Goal: Task Accomplishment & Management: Complete application form

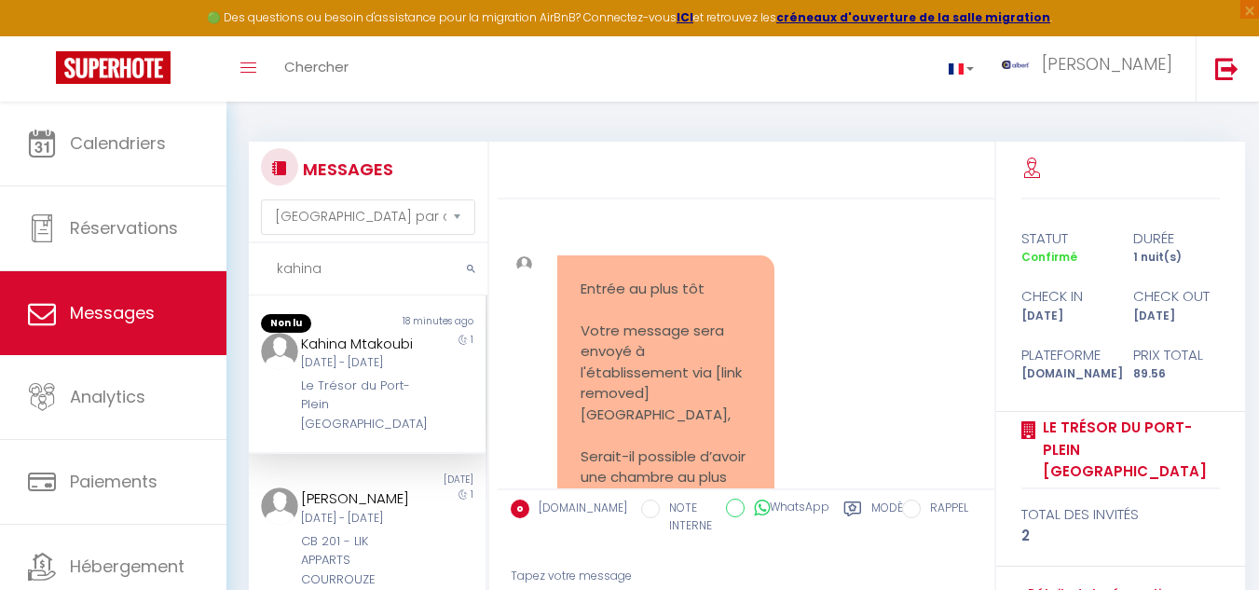
select select "message"
type input "k"
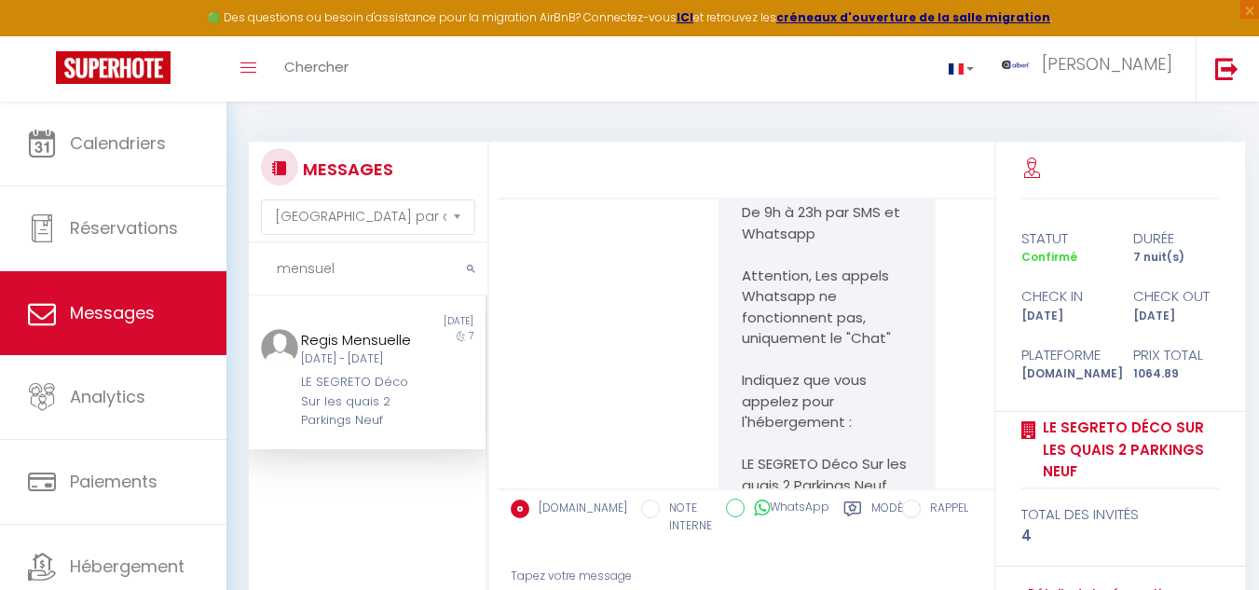
scroll to position [10098, 0]
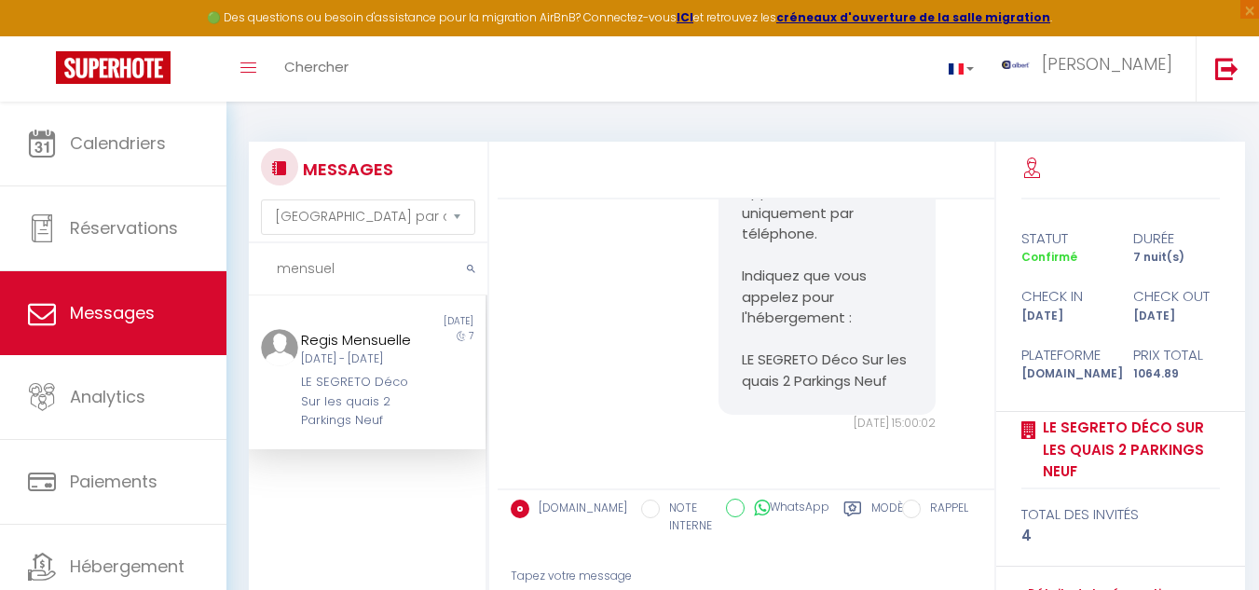
click at [427, 411] on div "7" at bounding box center [457, 380] width 60 height 102
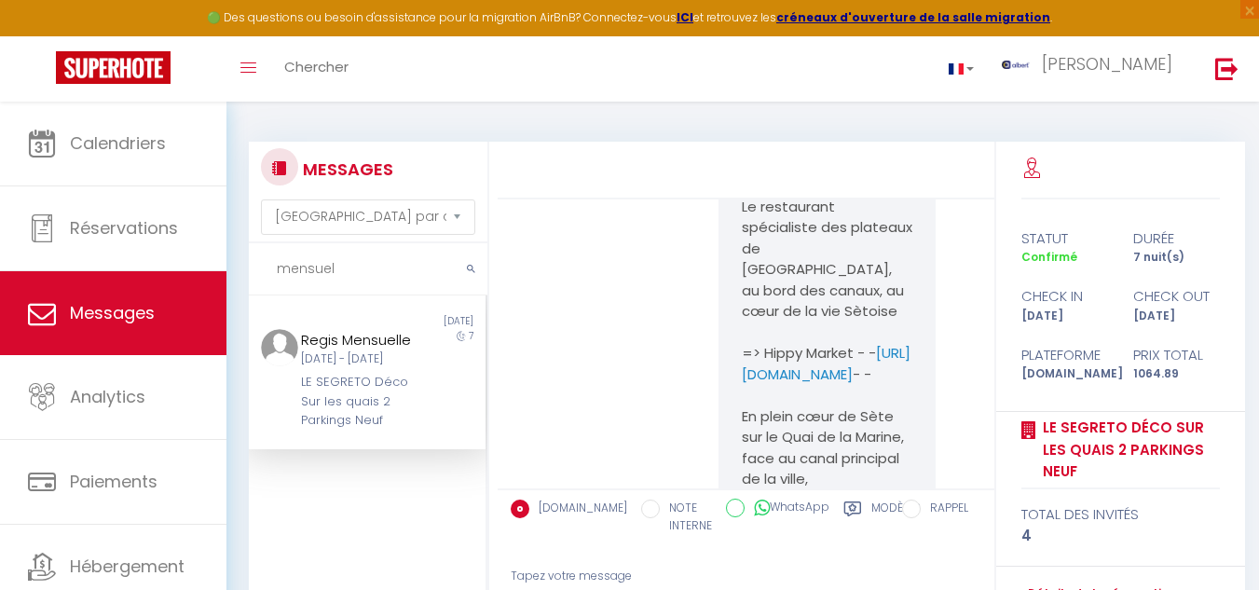
scroll to position [4505, 0]
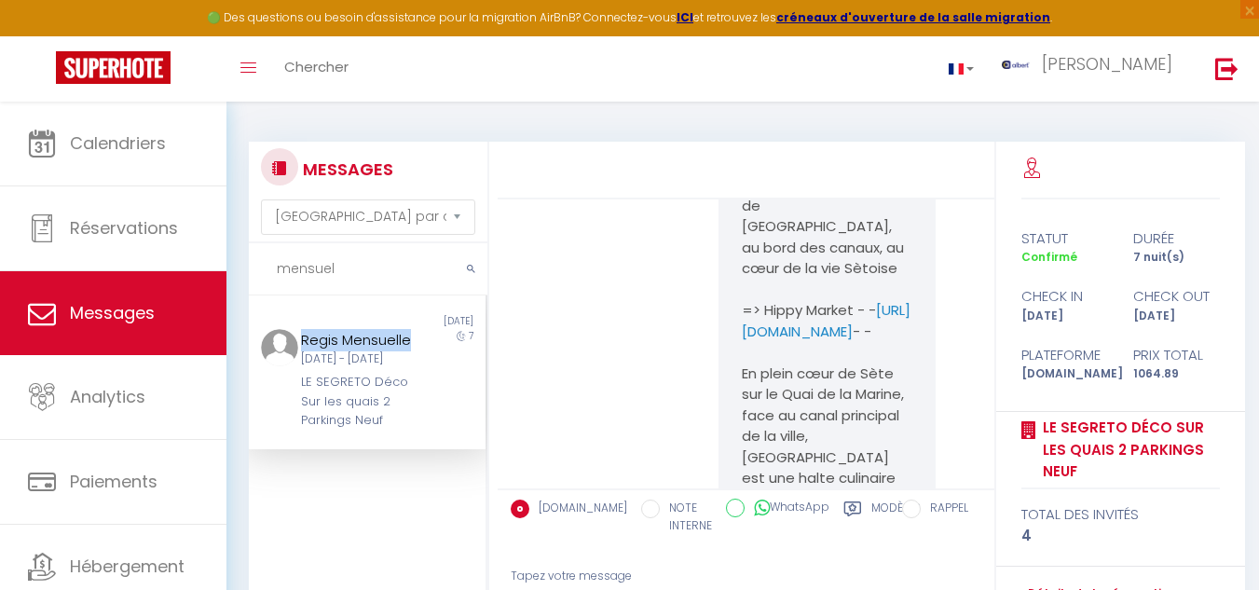
drag, startPoint x: 293, startPoint y: 336, endPoint x: 388, endPoint y: 355, distance: 97.1
click at [388, 355] on div "Regis Mensuelle [DATE] - [DATE] LE SEGRETO Déco Sur les quais 2 Parkings Neuf" at bounding box center [357, 380] width 138 height 102
copy div "Regis Mensuelle"
drag, startPoint x: 381, startPoint y: 341, endPoint x: 352, endPoint y: 383, distance: 50.9
click at [381, 341] on div "Regis Mensuelle" at bounding box center [358, 340] width 114 height 22
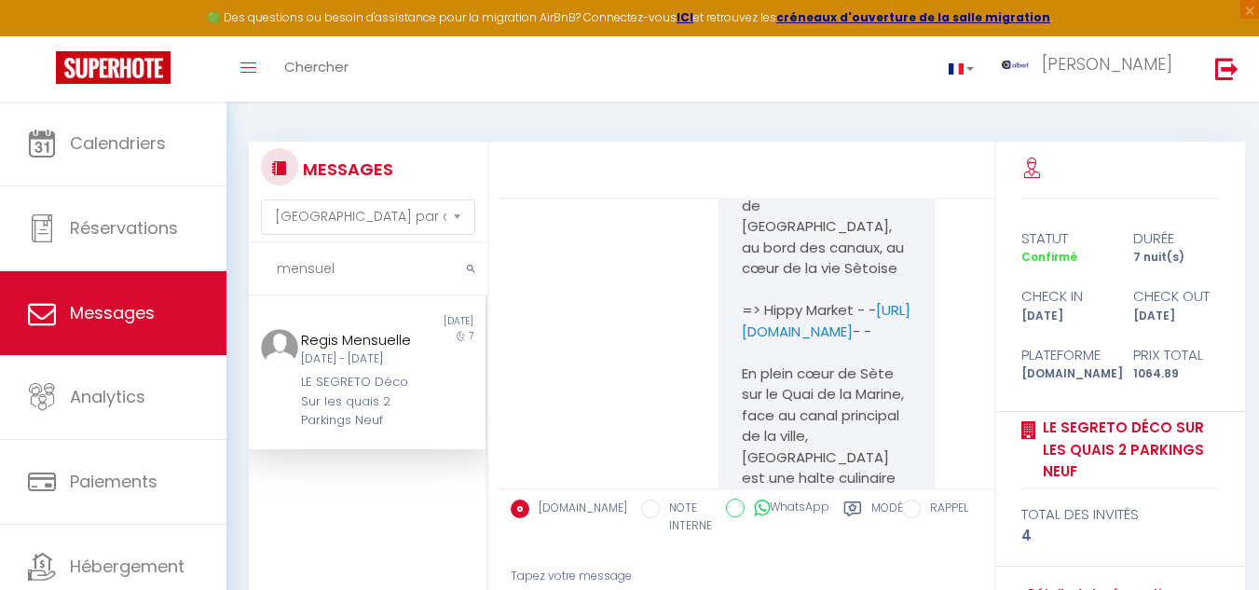
drag, startPoint x: 298, startPoint y: 373, endPoint x: 348, endPoint y: 398, distance: 55.4
click at [348, 368] on div "[DATE] - [DATE]" at bounding box center [358, 359] width 114 height 18
copy div "[DATE] - [DATE]"
click at [361, 269] on input "mensuel" at bounding box center [368, 269] width 239 height 52
type input "m"
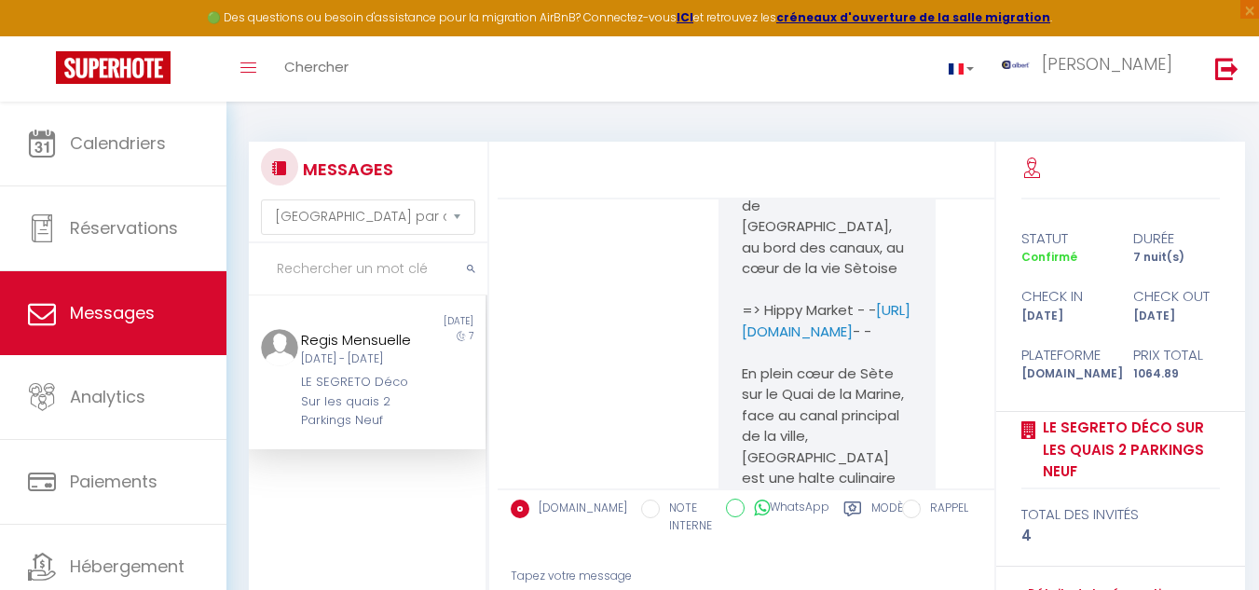
paste input "JUST IN [GEOGRAPHIC_DATA]"
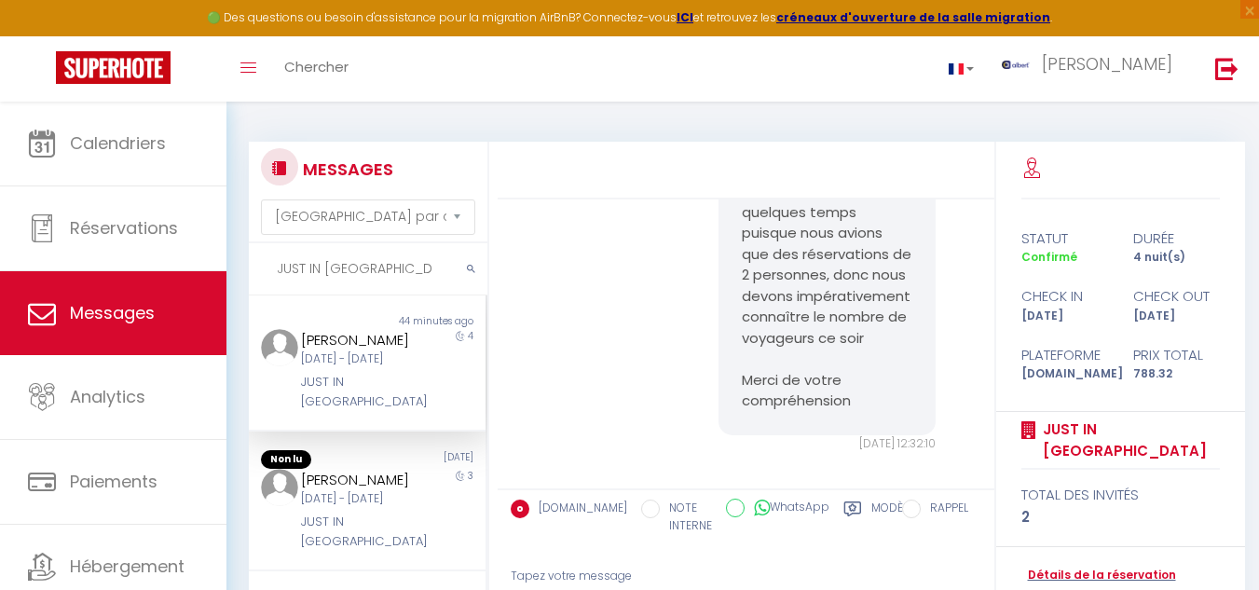
scroll to position [12424, 0]
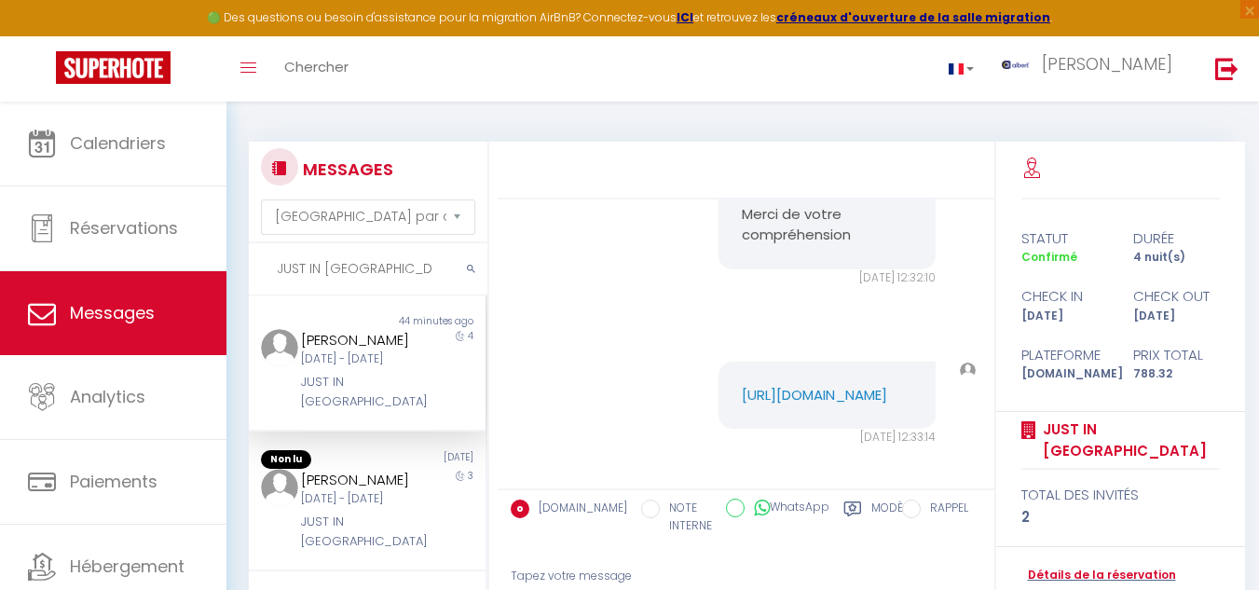
type input "JUST IN [GEOGRAPHIC_DATA]"
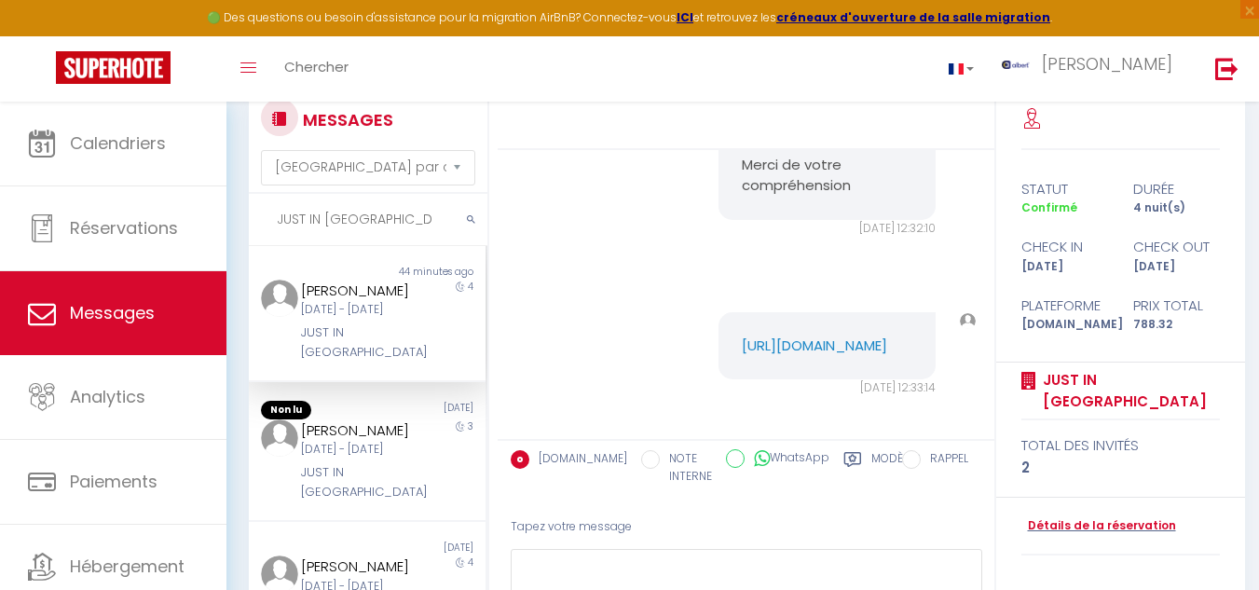
scroll to position [93, 0]
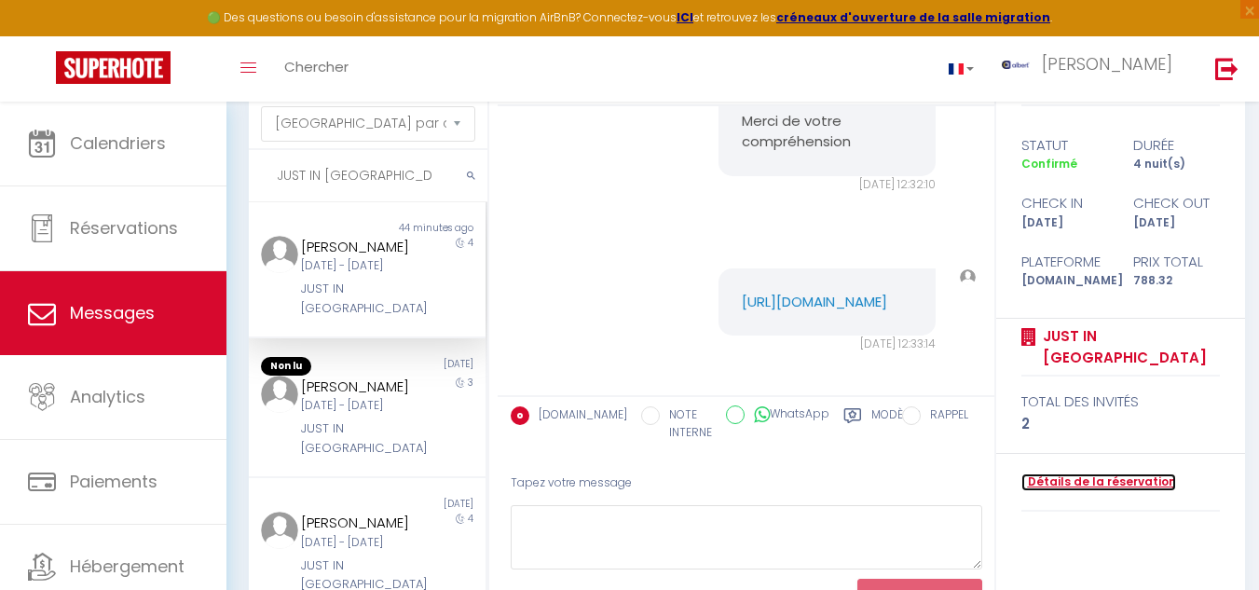
click at [1060, 486] on link "Détails de la réservation" at bounding box center [1099, 483] width 155 height 18
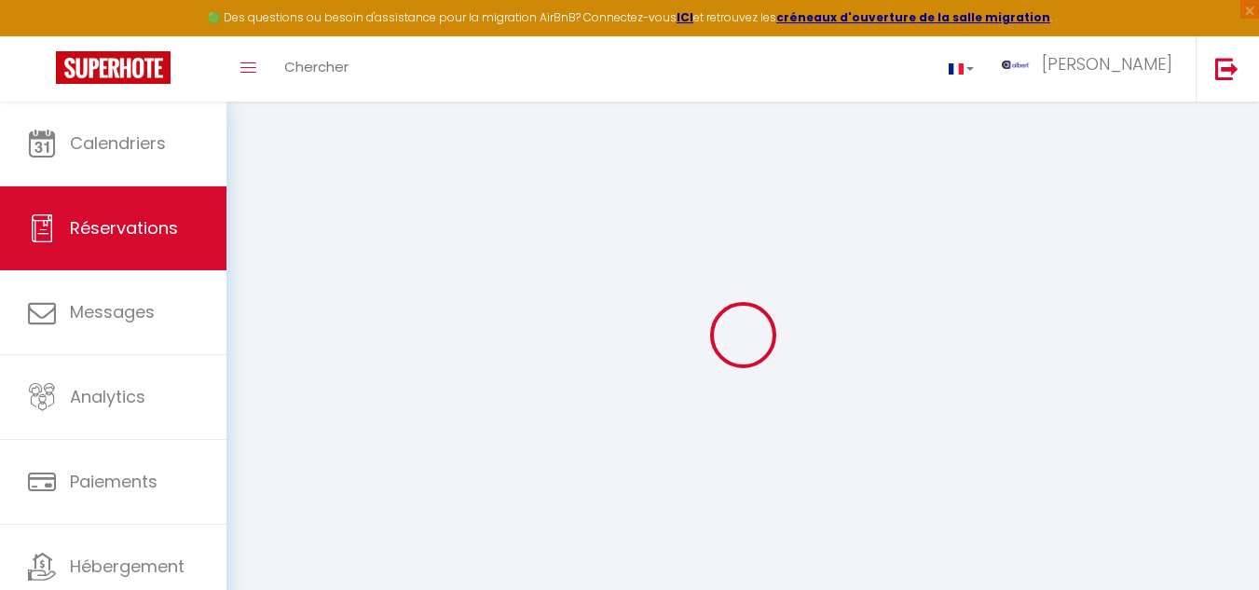
type input "[DEMOGRAPHIC_DATA]"
type input "belkhir"
type input "[EMAIL_ADDRESS][DOMAIN_NAME]"
type input "[PHONE_NUMBER]"
type input "[STREET_ADDRESS]"
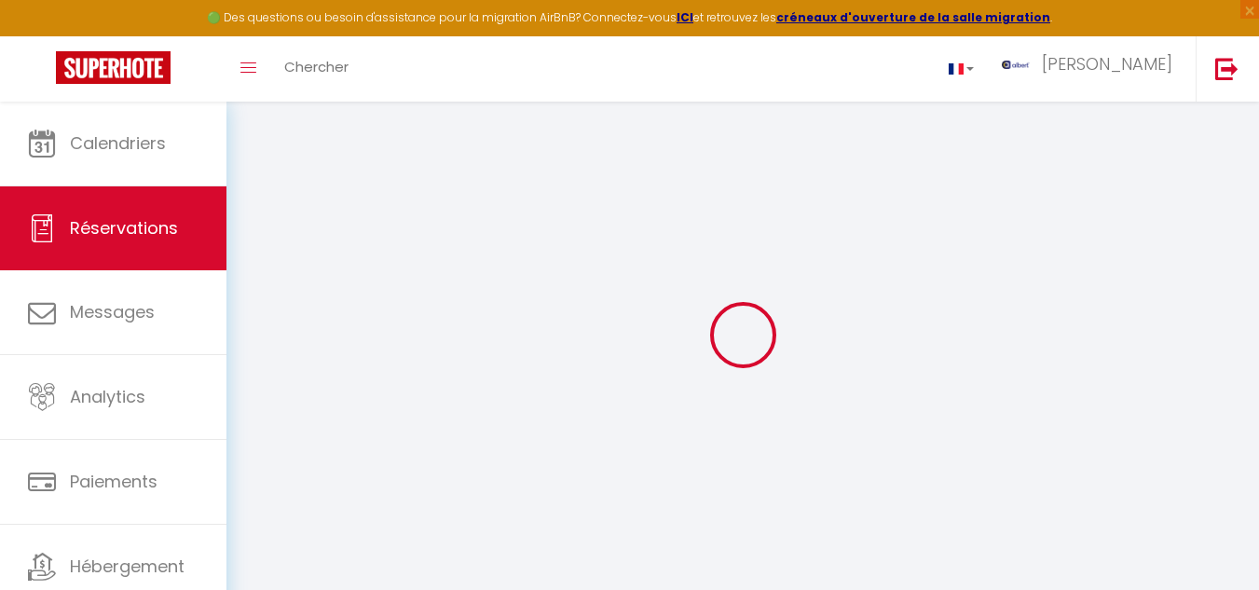
type input "[GEOGRAPHIC_DATA]"
select select "FR"
type input "132.45"
type input "11.04"
select select "3979"
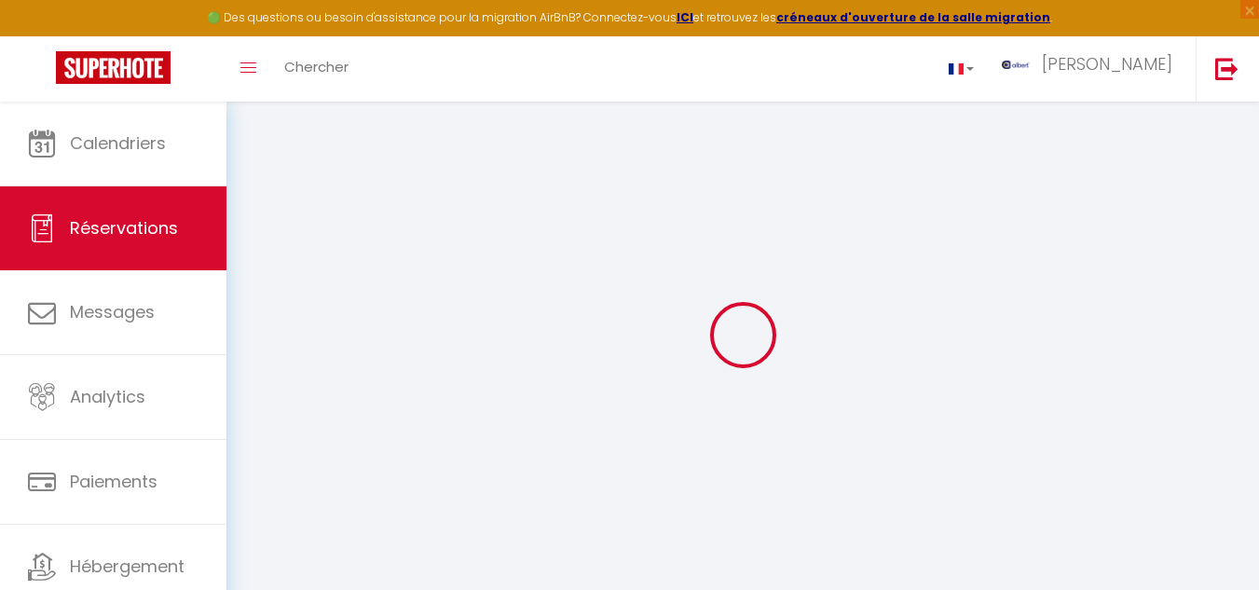
select select "1"
select select
type input "2"
select select "12"
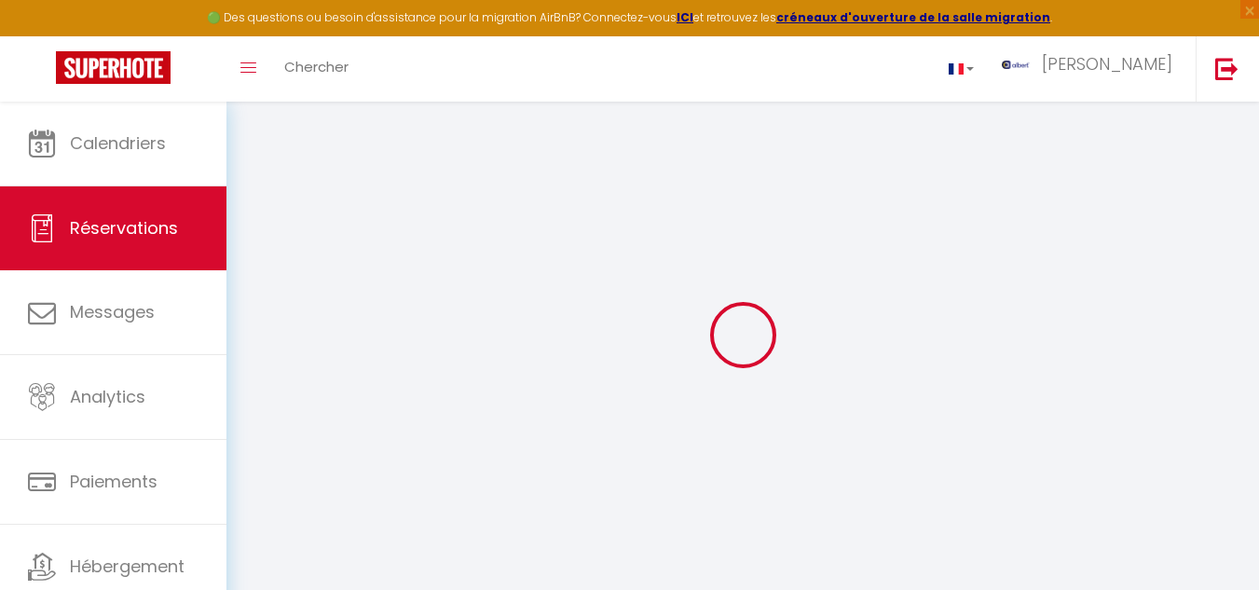
select select "14"
type input "704.12"
checkbox input "false"
select select "2"
type input "0"
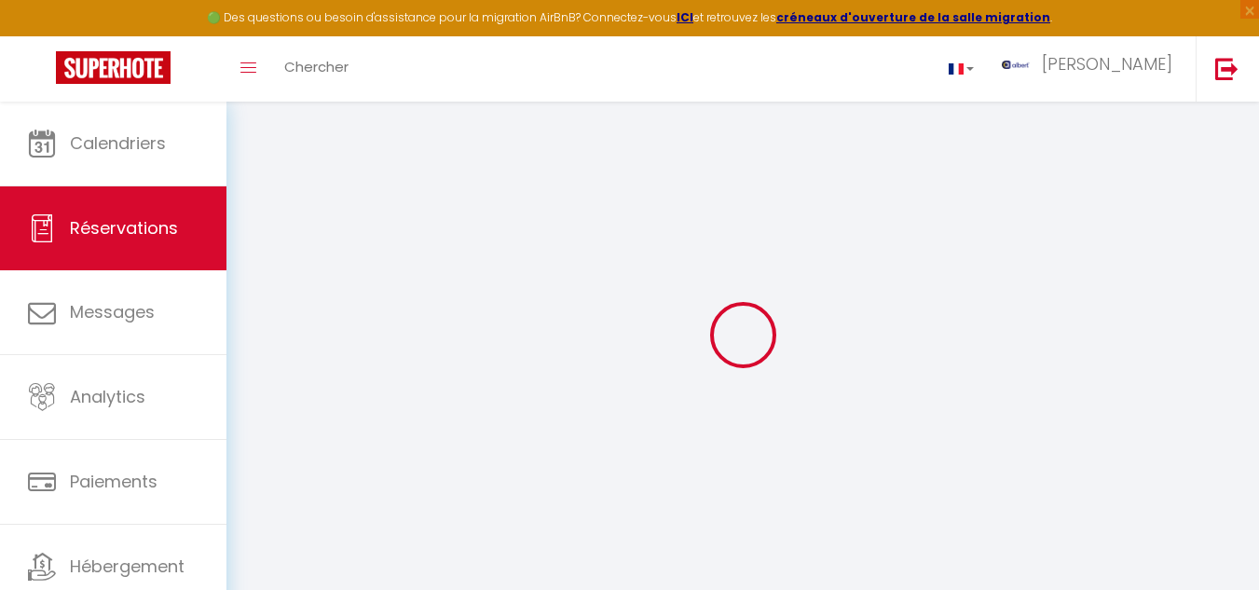
type input "0"
select select
checkbox input "false"
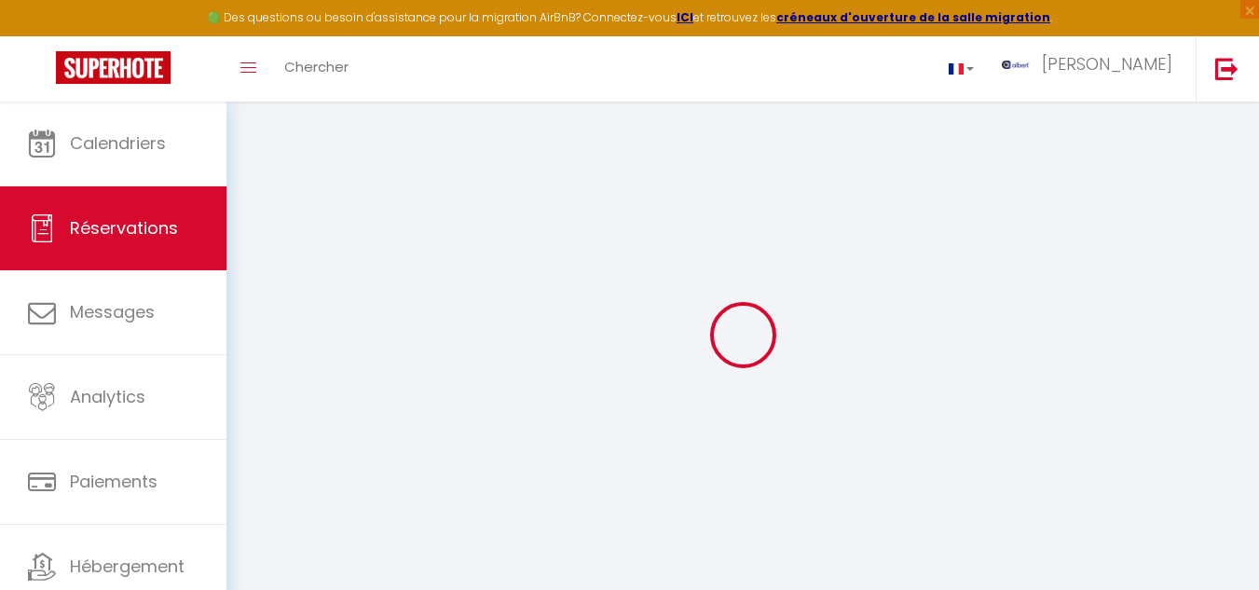
select select
checkbox input "false"
select select
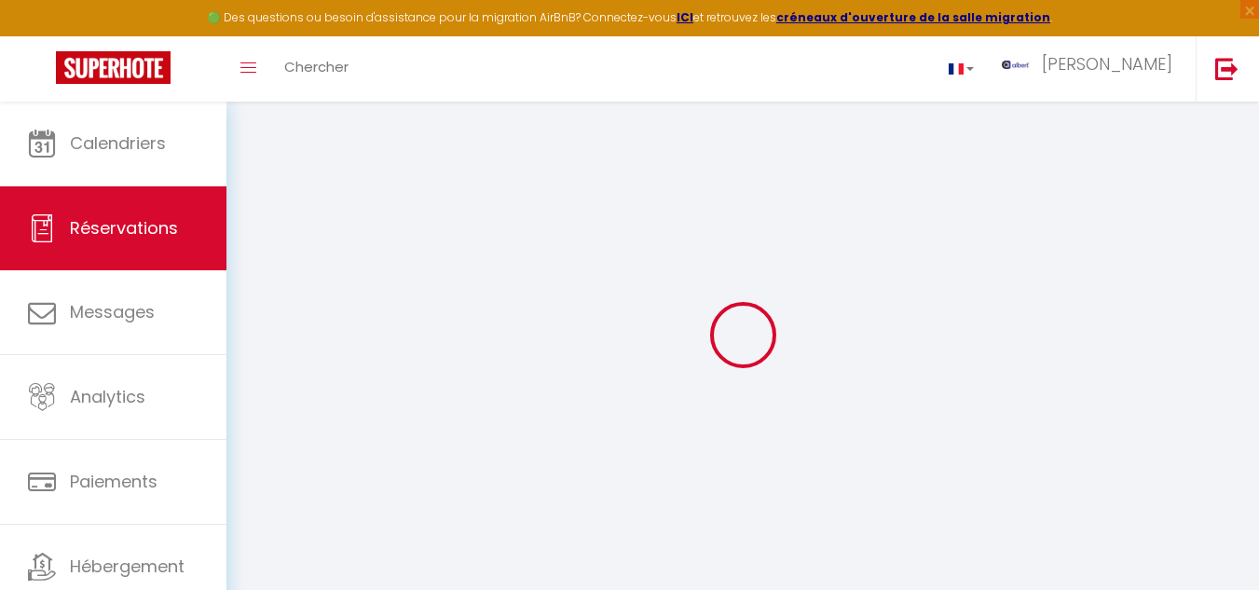
checkbox input "false"
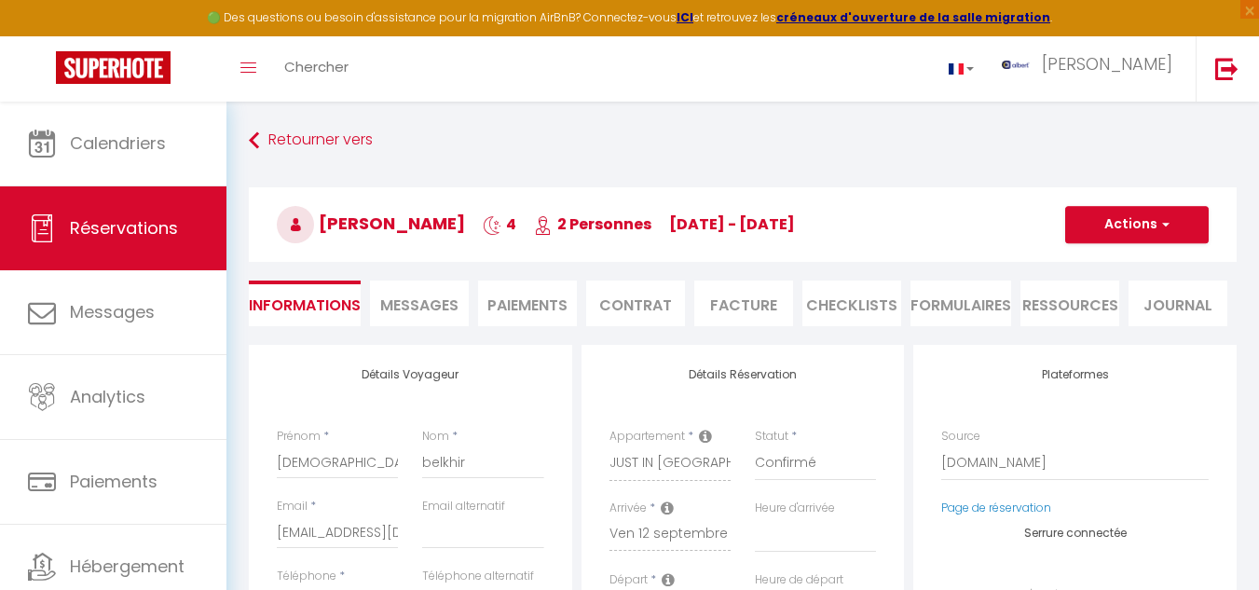
select select
checkbox input "false"
type textarea "** THIS RESERVATION HAS BEEN PRE-PAID ** BOOKING NOTE : Payment charge is EUR 1…"
type input "75"
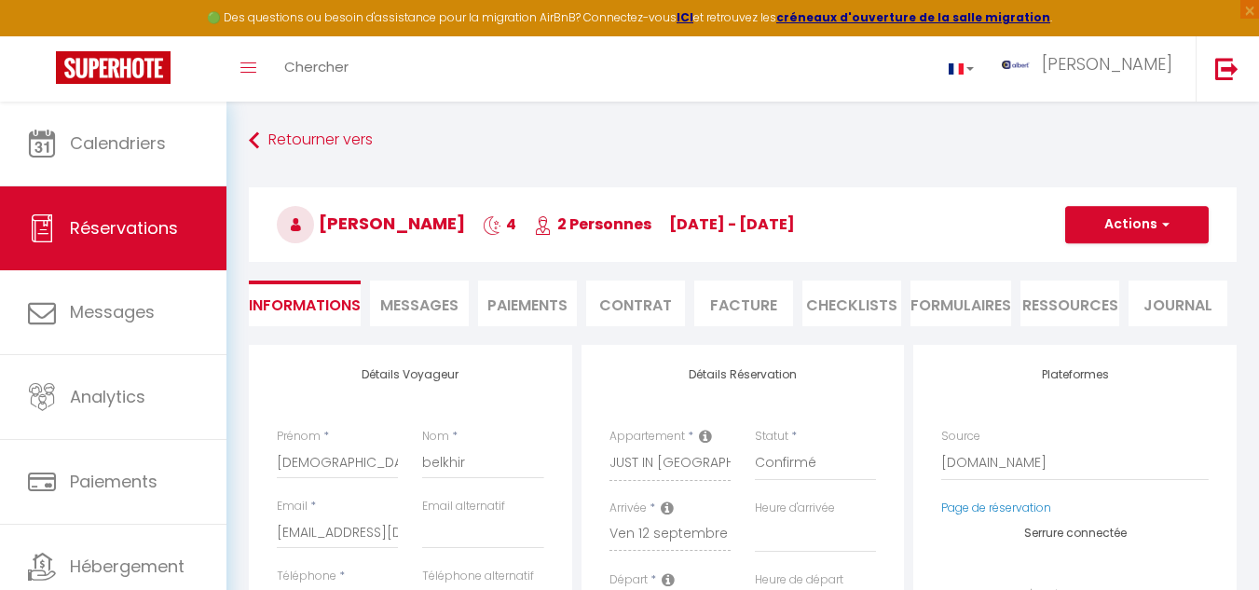
type input "9.2"
select select
checkbox input "false"
select select
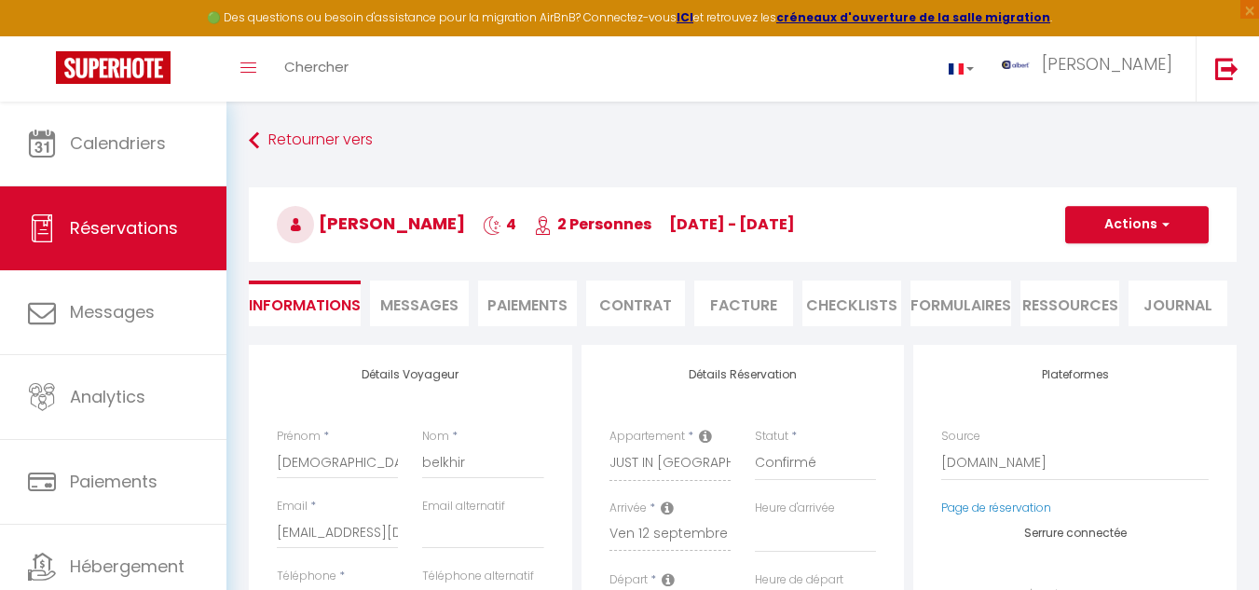
select select
click at [437, 306] on span "Messages" at bounding box center [419, 305] width 78 height 21
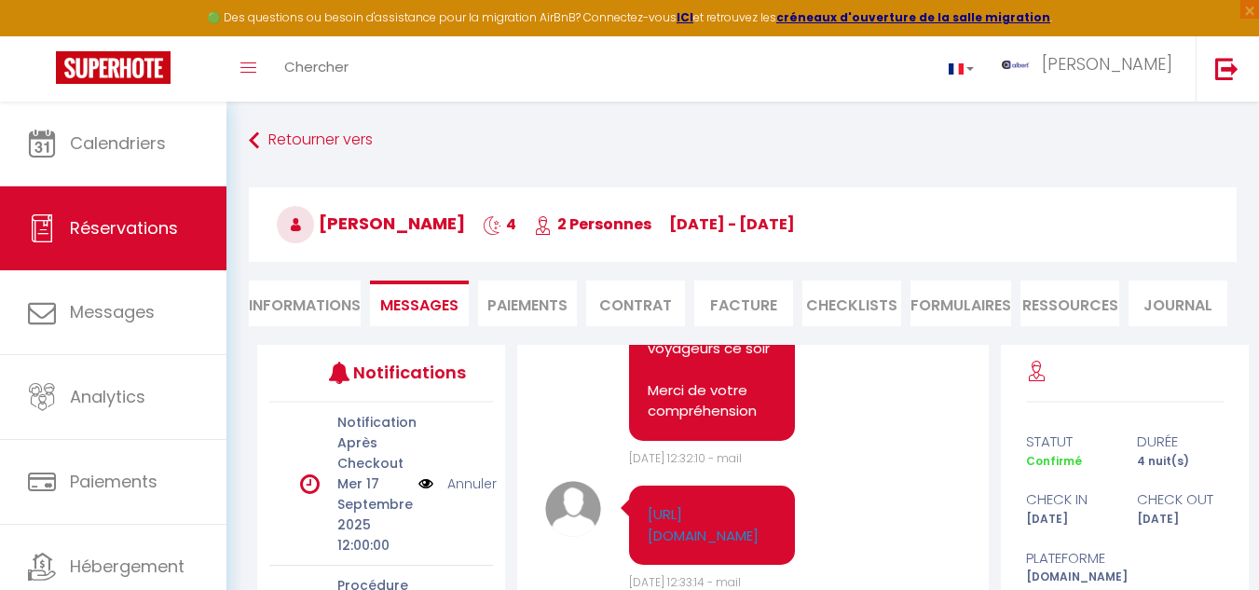
scroll to position [14890, 0]
drag, startPoint x: 645, startPoint y: 484, endPoint x: 741, endPoint y: 547, distance: 115.0
click at [741, 547] on div "[URL][DOMAIN_NAME]" at bounding box center [712, 525] width 166 height 79
copy link "[URL][DOMAIN_NAME]"
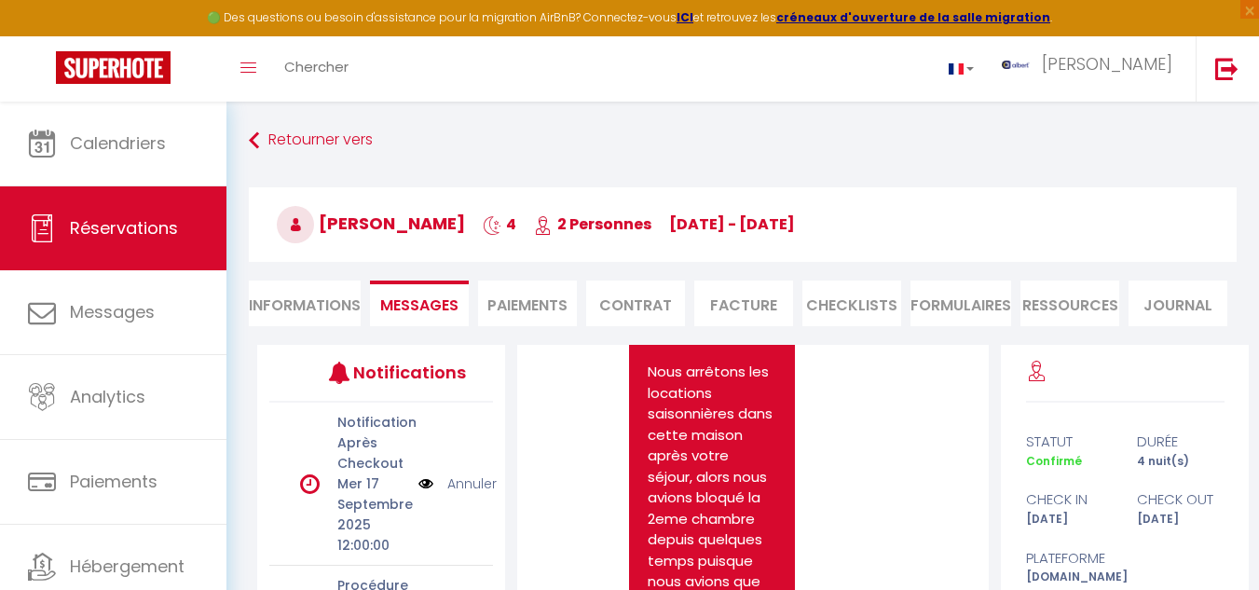
scroll to position [13958, 0]
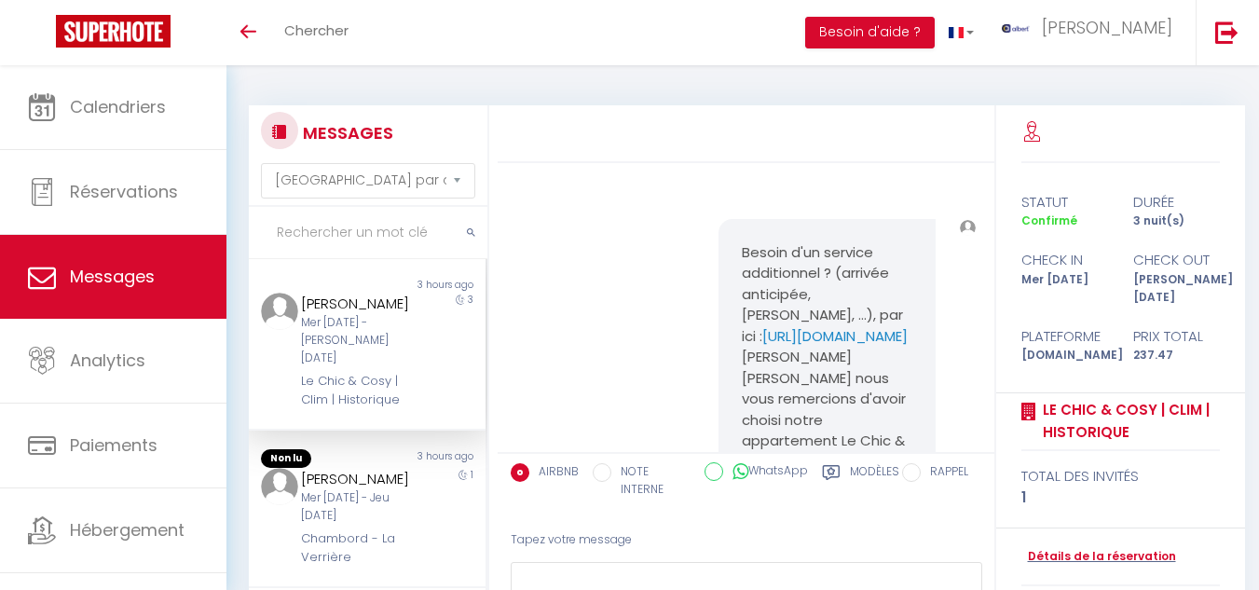
select select "message"
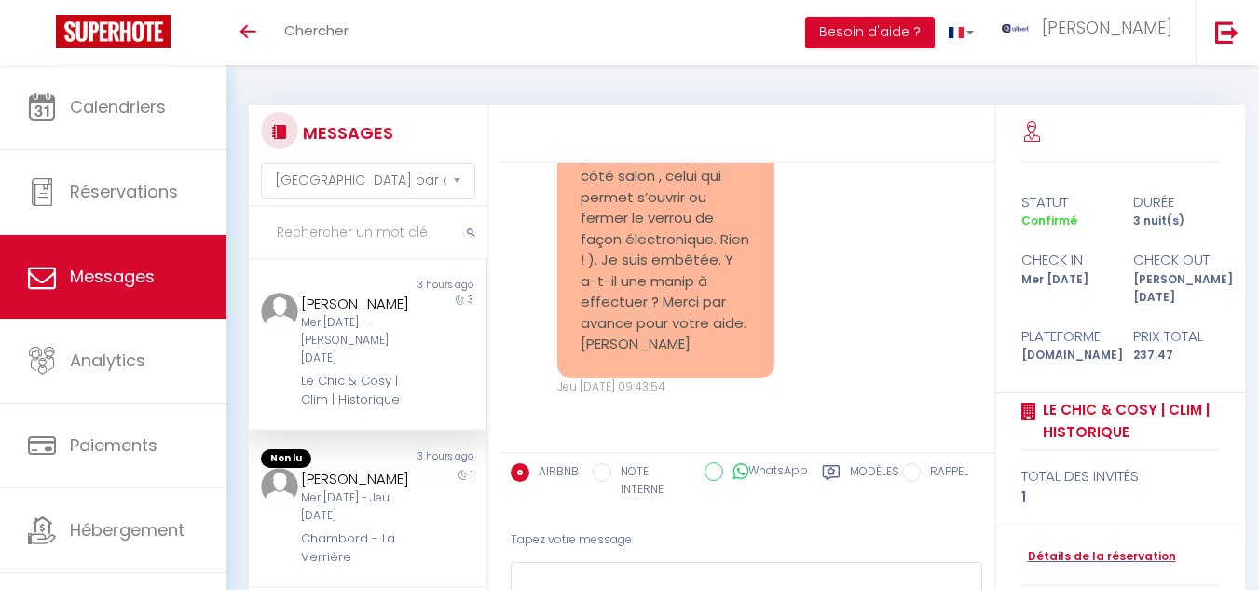
scroll to position [4621, 0]
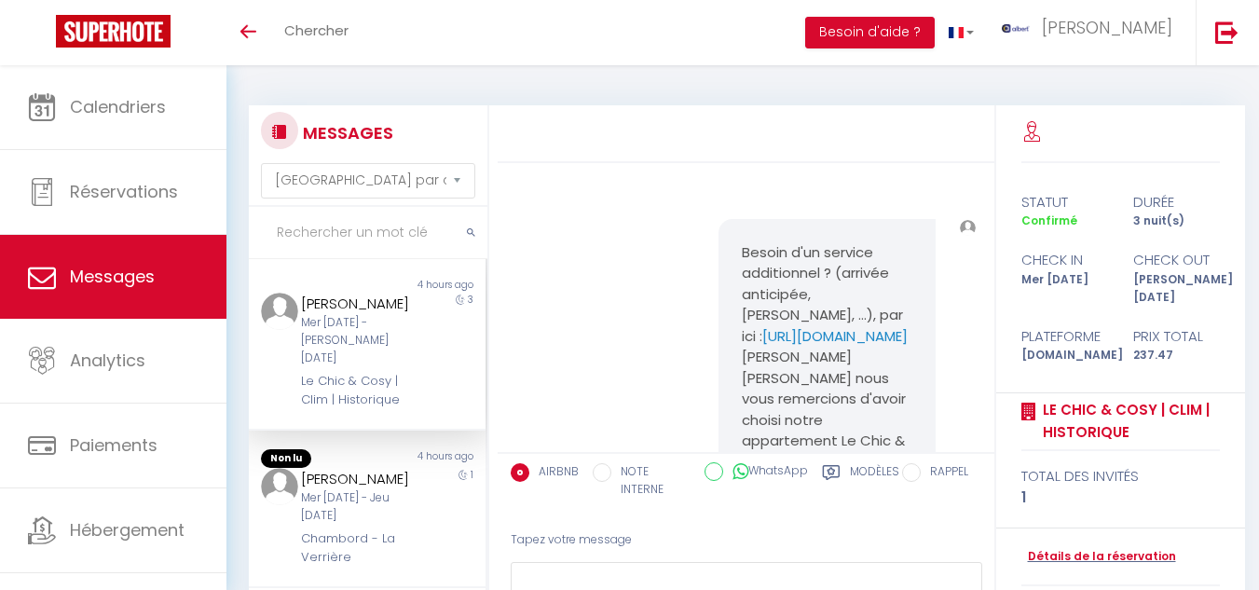
select select "message"
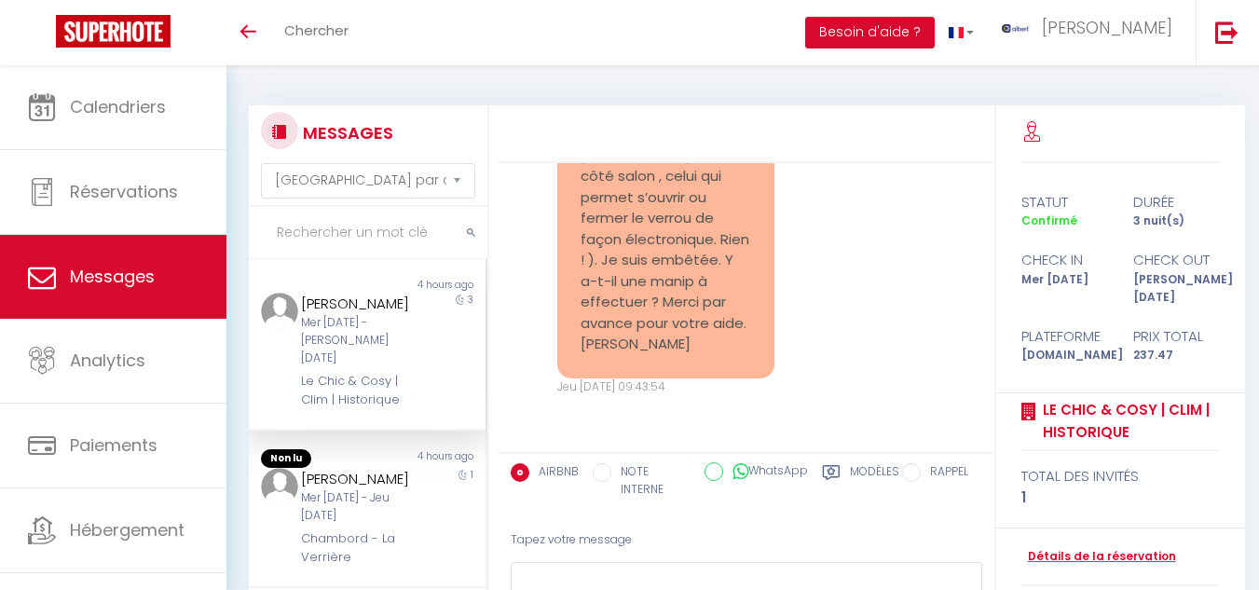
scroll to position [4434, 0]
